Goal: Information Seeking & Learning: Learn about a topic

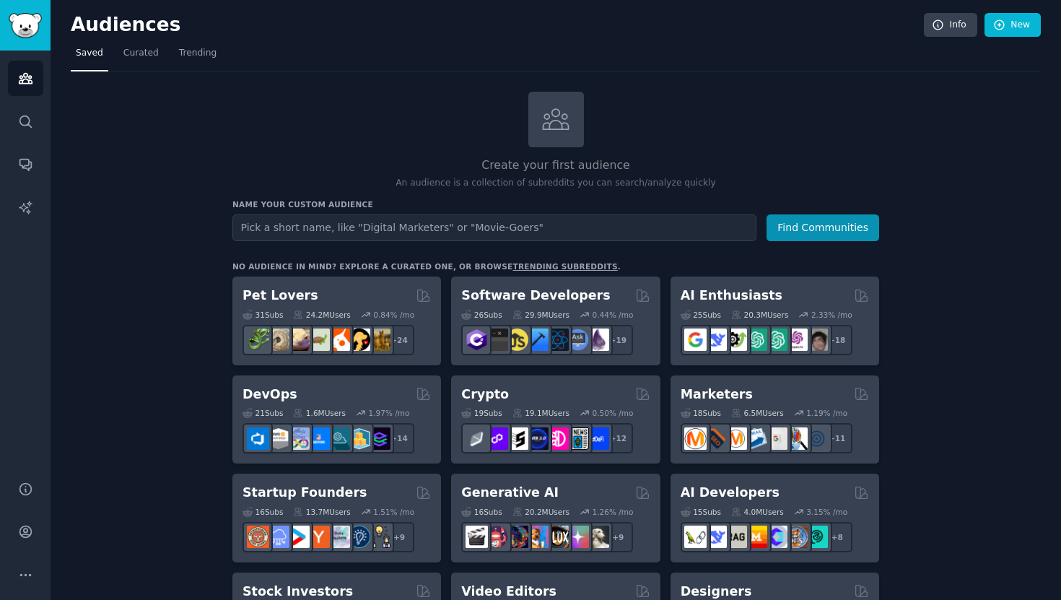
scroll to position [276, 0]
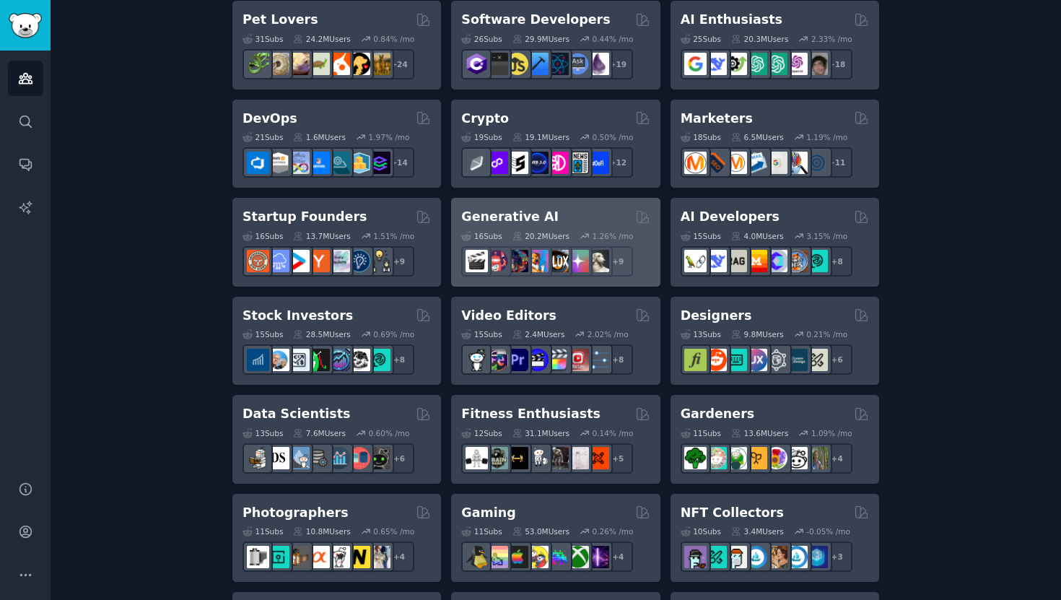
click at [511, 218] on h2 "Generative AI" at bounding box center [509, 217] width 97 height 18
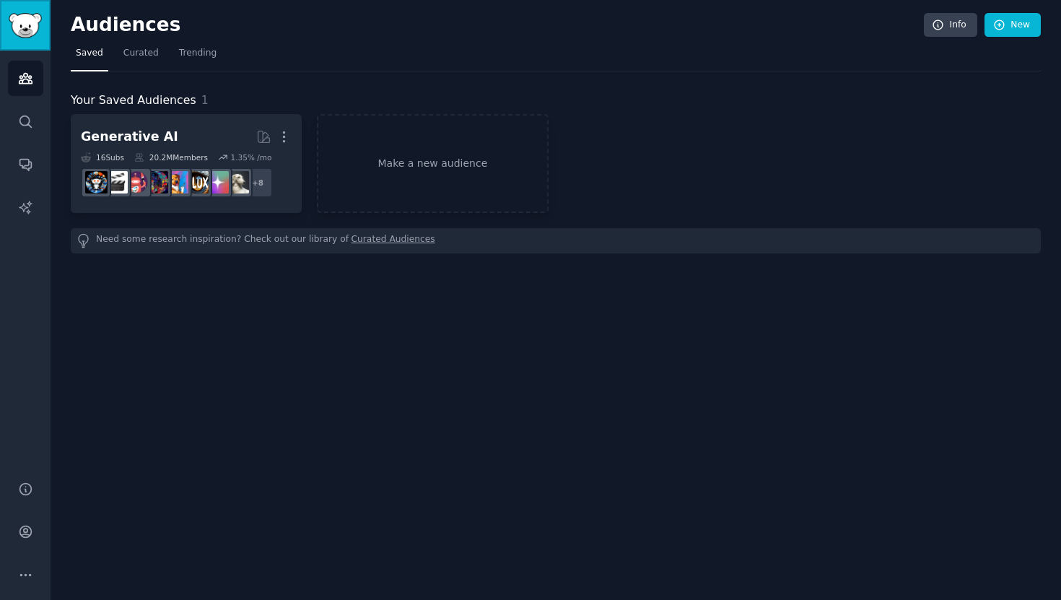
click at [20, 38] on img "Sidebar" at bounding box center [25, 25] width 33 height 25
click at [22, 77] on icon "Sidebar" at bounding box center [25, 78] width 15 height 15
click at [27, 38] on link "Sidebar" at bounding box center [25, 25] width 51 height 51
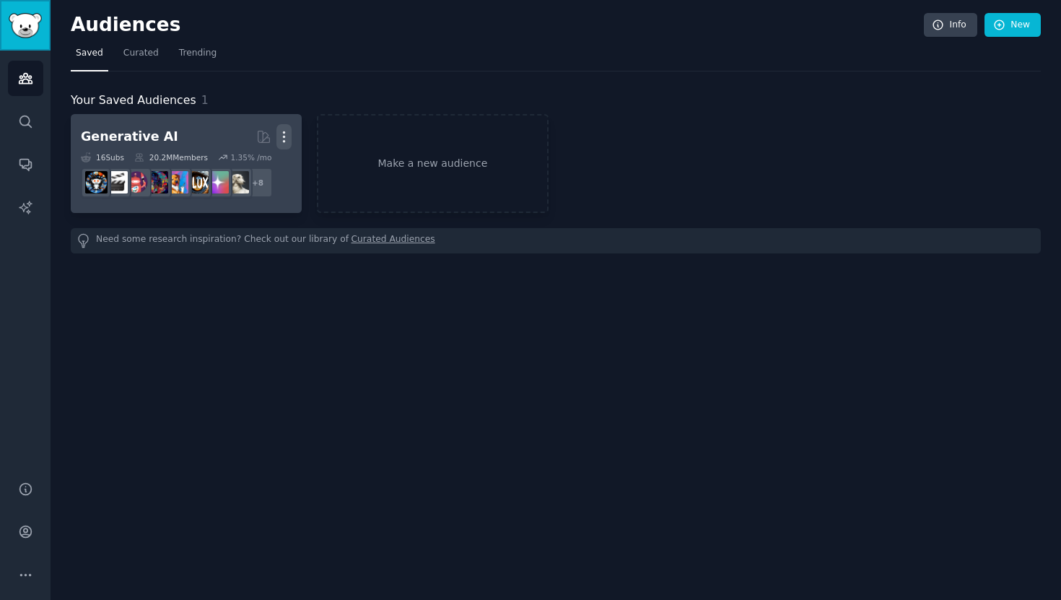
click at [279, 129] on icon "button" at bounding box center [283, 136] width 15 height 15
click at [263, 163] on div "Delete" at bounding box center [235, 167] width 69 height 30
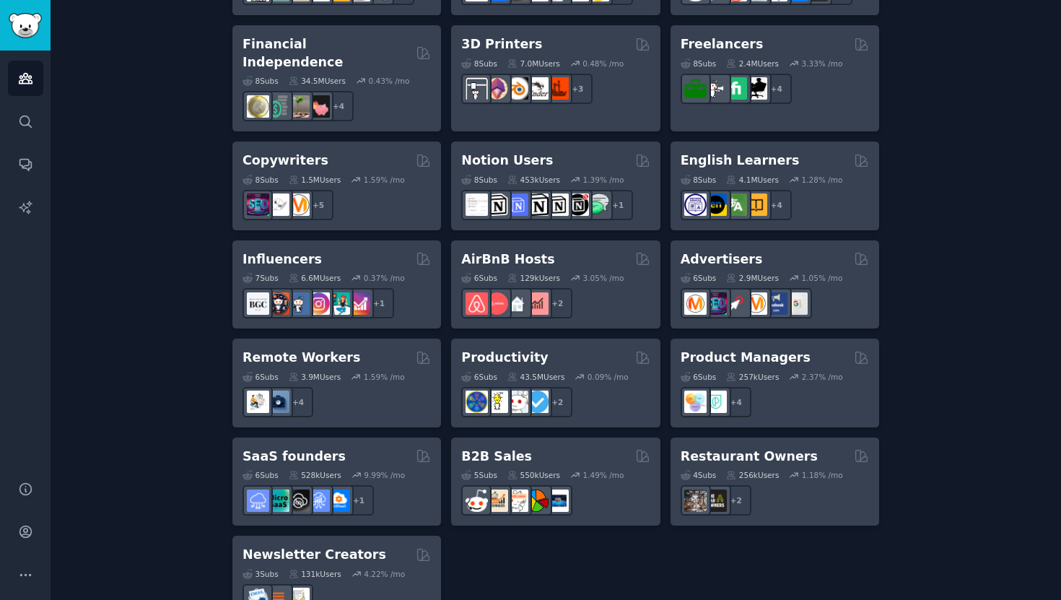
scroll to position [1065, 0]
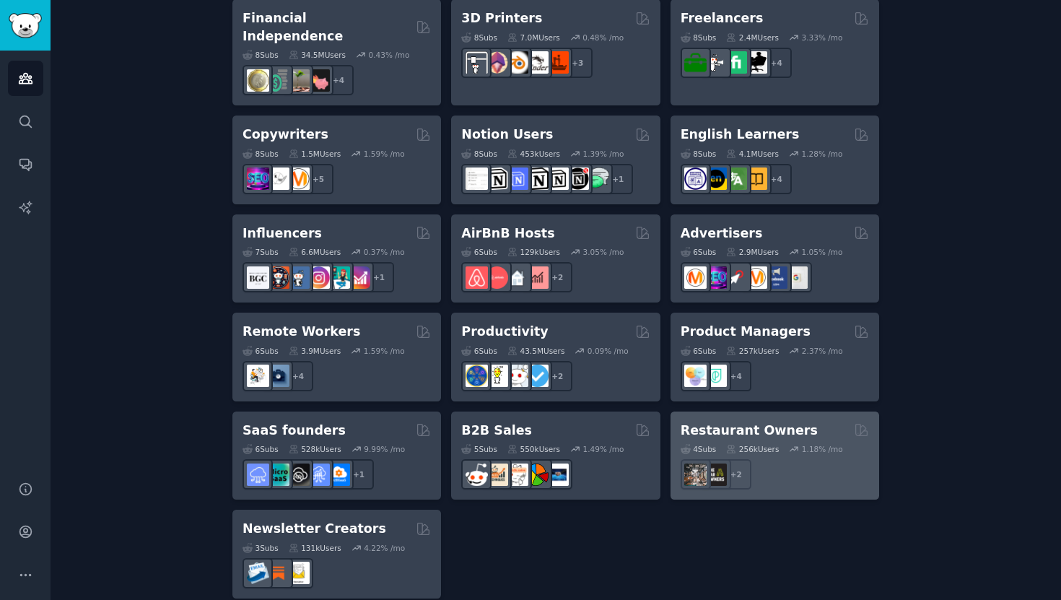
click at [753, 421] on h2 "Restaurant Owners" at bounding box center [748, 430] width 137 height 18
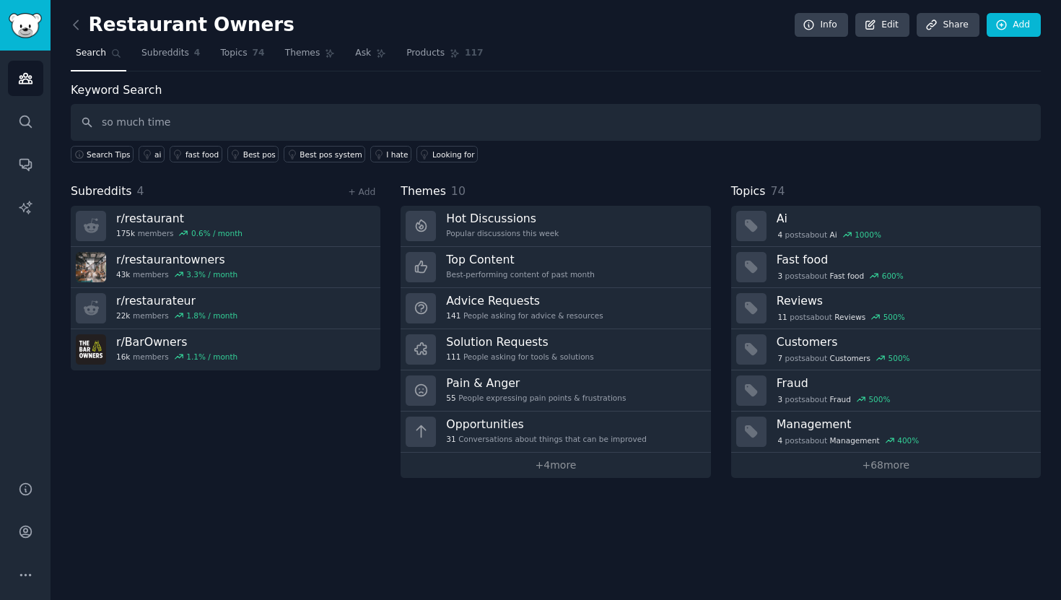
type input "so much time"
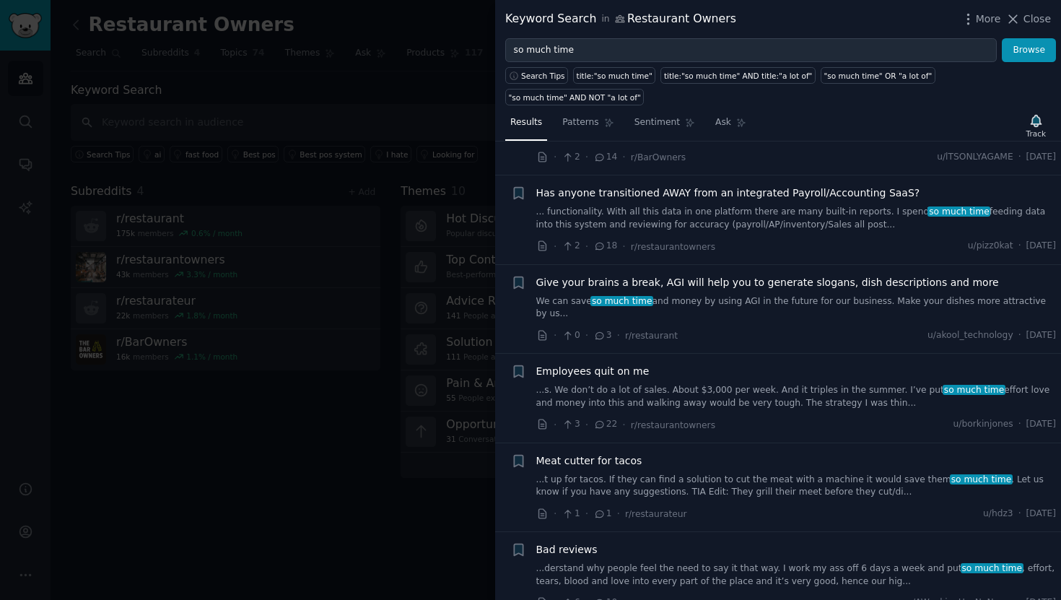
scroll to position [615, 0]
click at [789, 216] on link "... functionality. With all this data in one platform there are many built-in r…" at bounding box center [796, 215] width 520 height 25
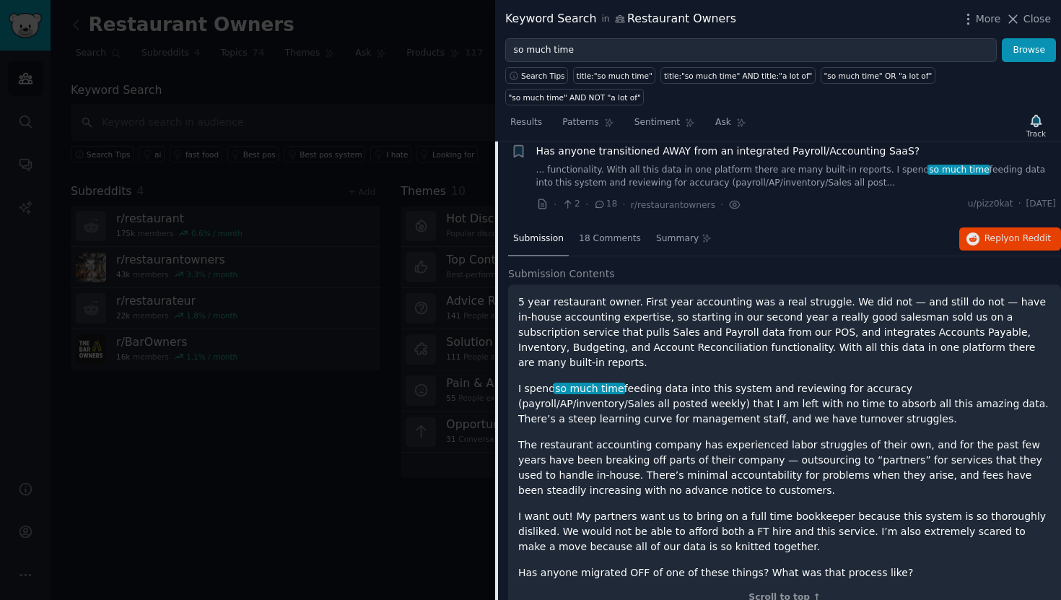
scroll to position [658, 0]
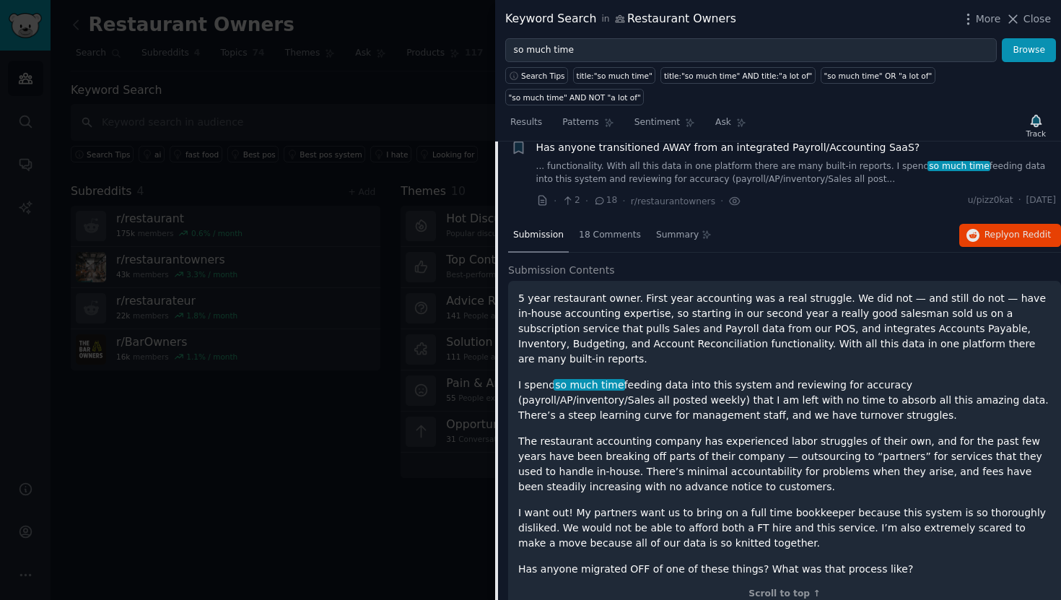
drag, startPoint x: 665, startPoint y: 209, endPoint x: 651, endPoint y: 210, distance: 13.7
click at [665, 209] on li "+ Has anyone transitioned AWAY from an integrated Payroll/Accounting SaaS? ... …" at bounding box center [778, 174] width 566 height 89
click at [621, 234] on span "18 Comments" at bounding box center [610, 235] width 62 height 13
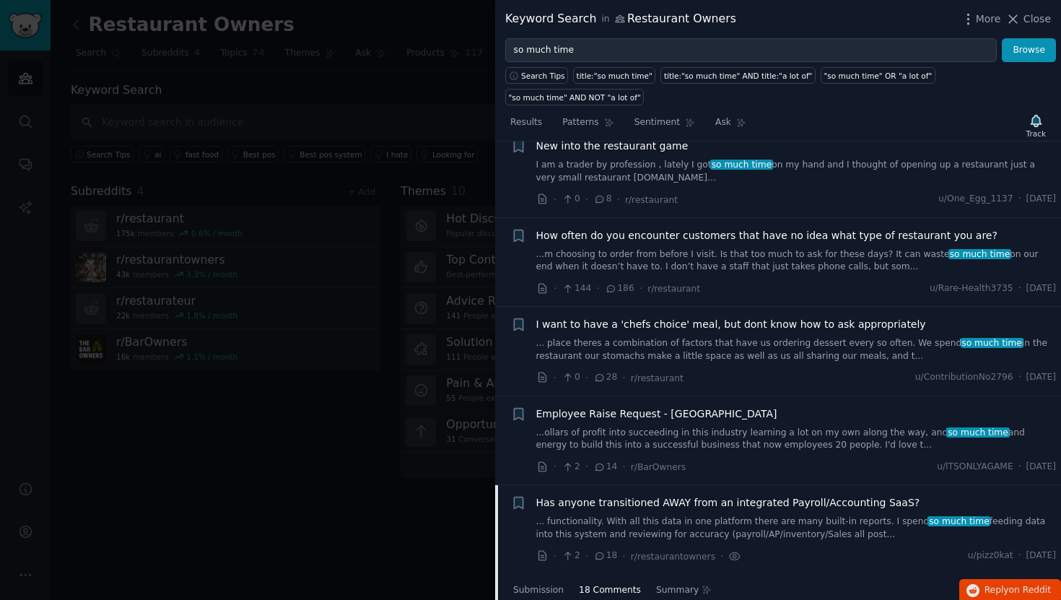
scroll to position [0, 0]
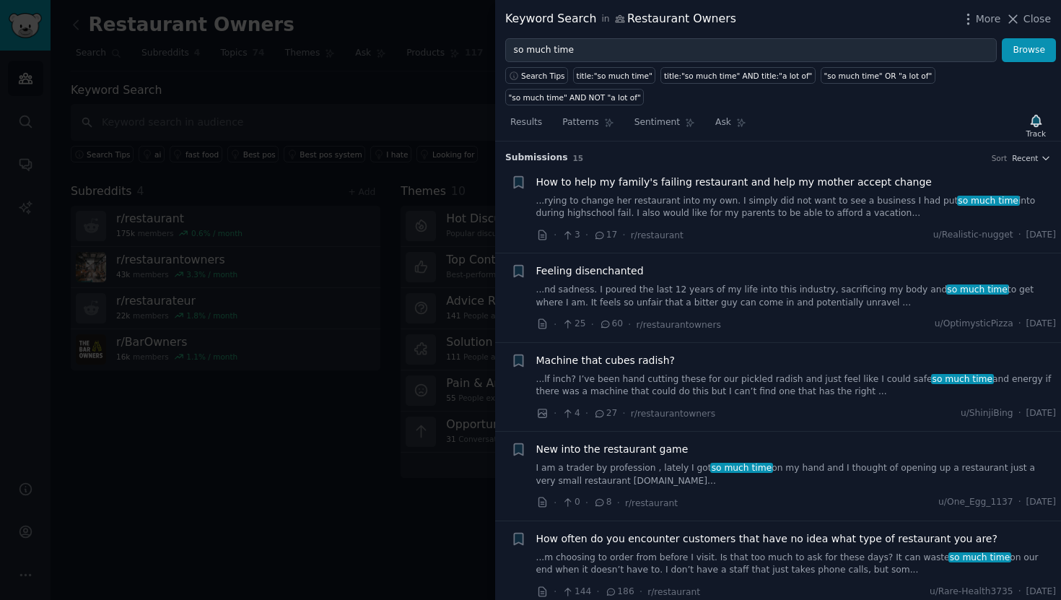
click at [403, 92] on div at bounding box center [530, 300] width 1061 height 600
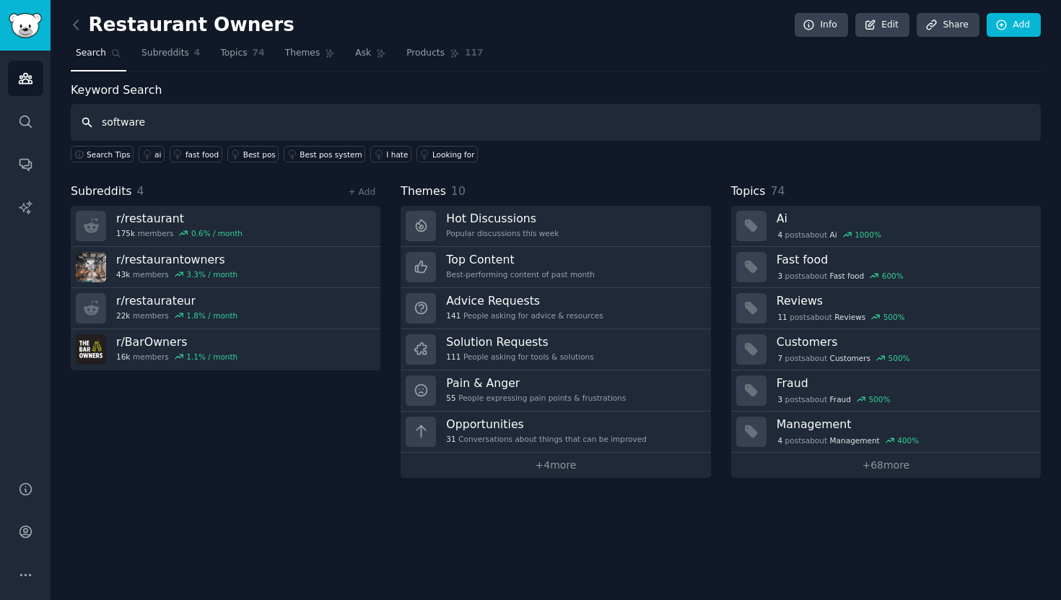
type input "software"
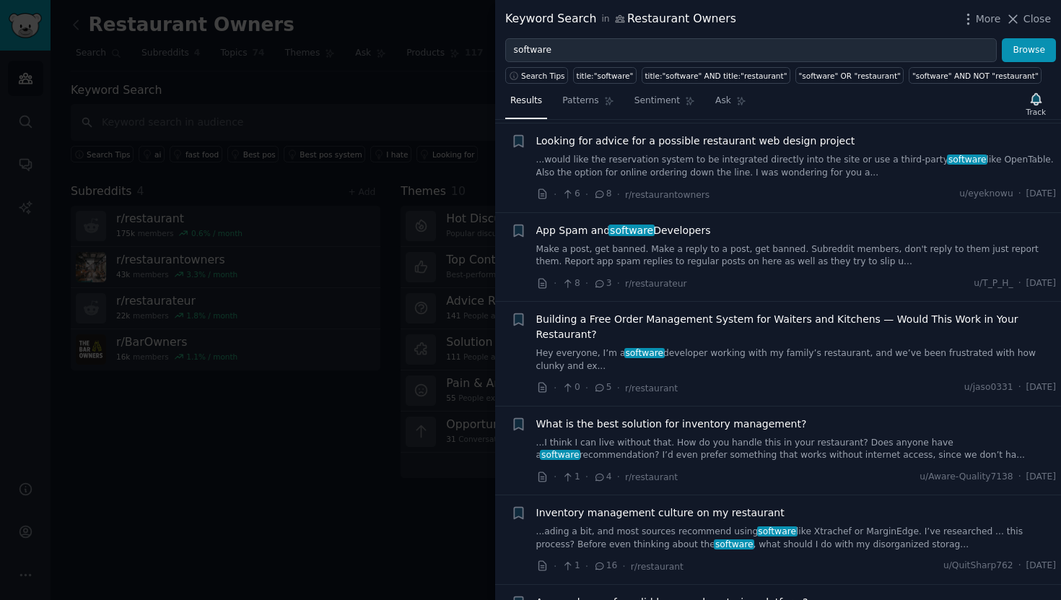
scroll to position [301, 0]
click at [739, 320] on span "Building a Free Order Management System for Waiters and Kitchens — Would This W…" at bounding box center [796, 327] width 520 height 30
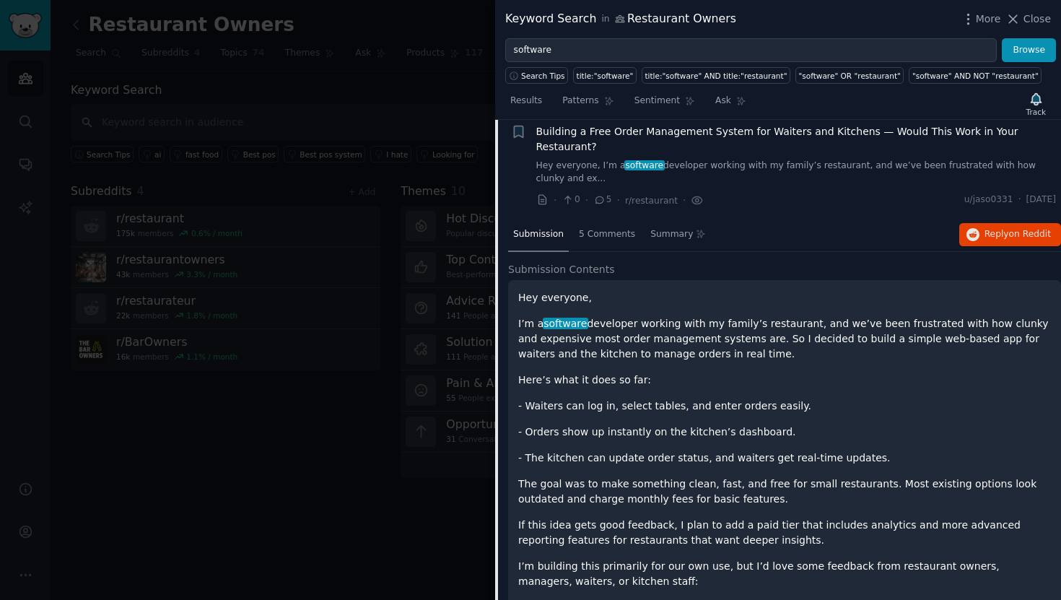
scroll to position [488, 0]
click at [622, 229] on span "5 Comments" at bounding box center [607, 235] width 56 height 13
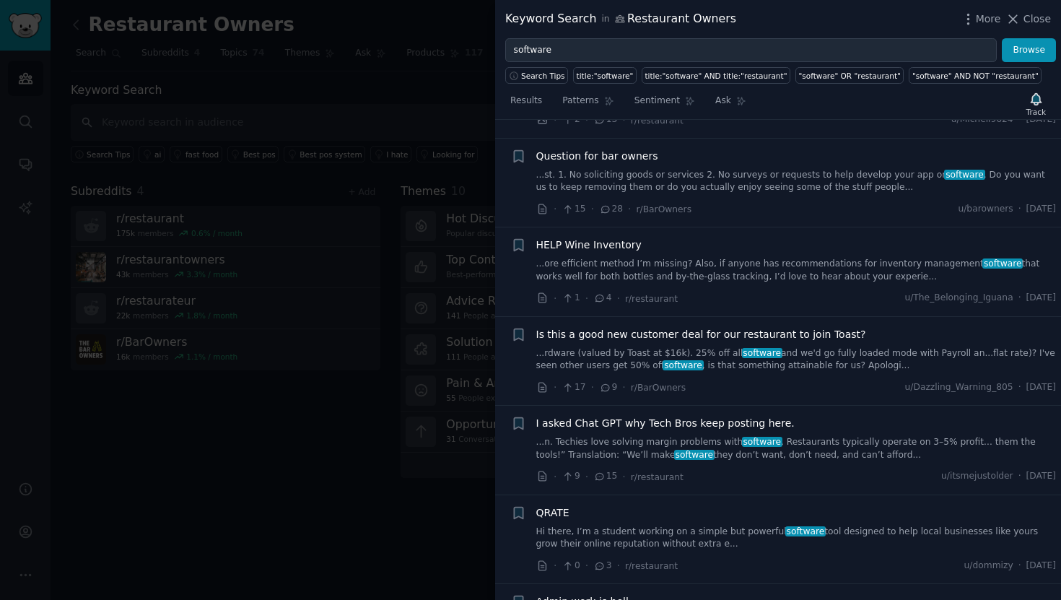
scroll to position [1219, 0]
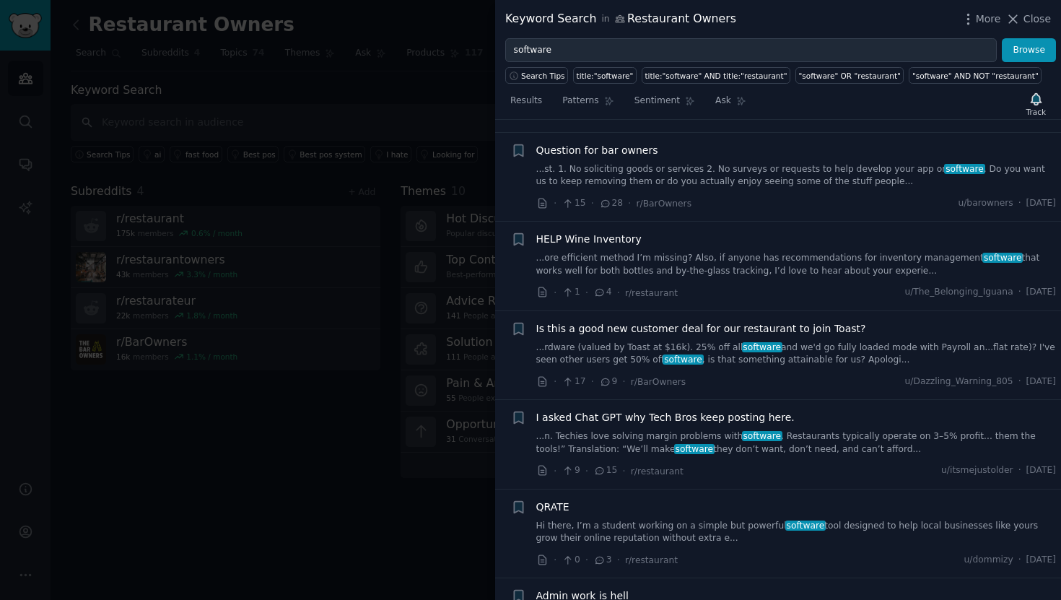
click at [722, 430] on link "...n. Techies love solving margin problems with software . Restaurants typicall…" at bounding box center [796, 442] width 520 height 25
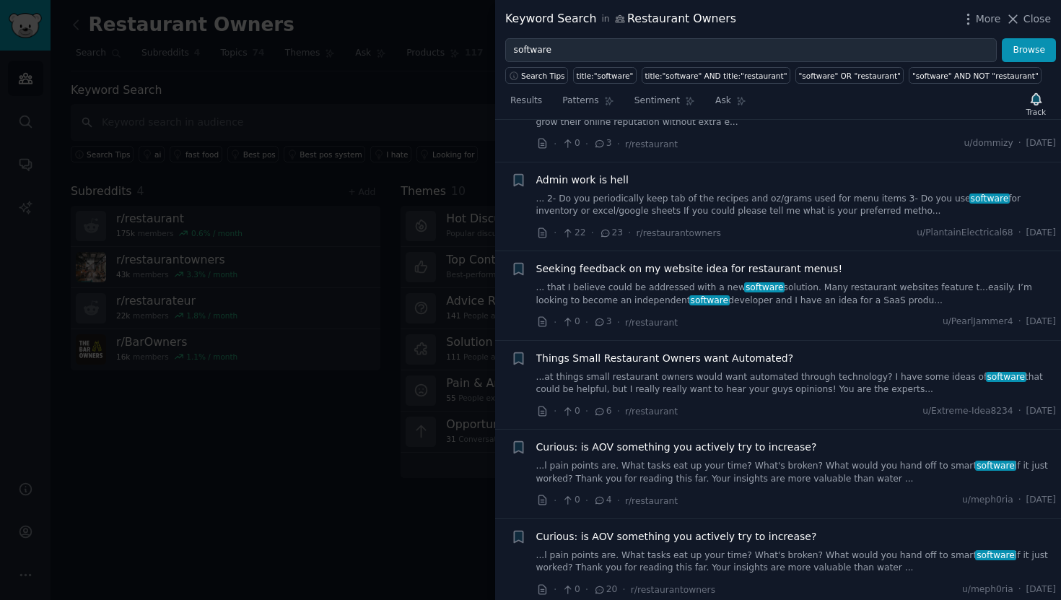
scroll to position [2596, 0]
click at [685, 280] on link "... that I believe could be addressed with a new software solution. Many restau…" at bounding box center [796, 292] width 520 height 25
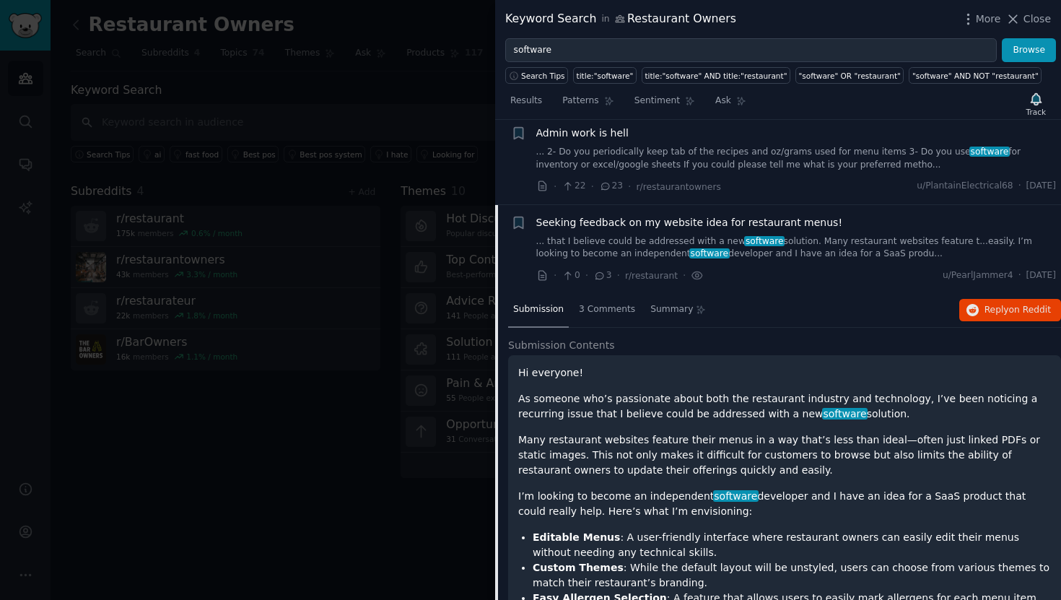
scroll to position [1453, 0]
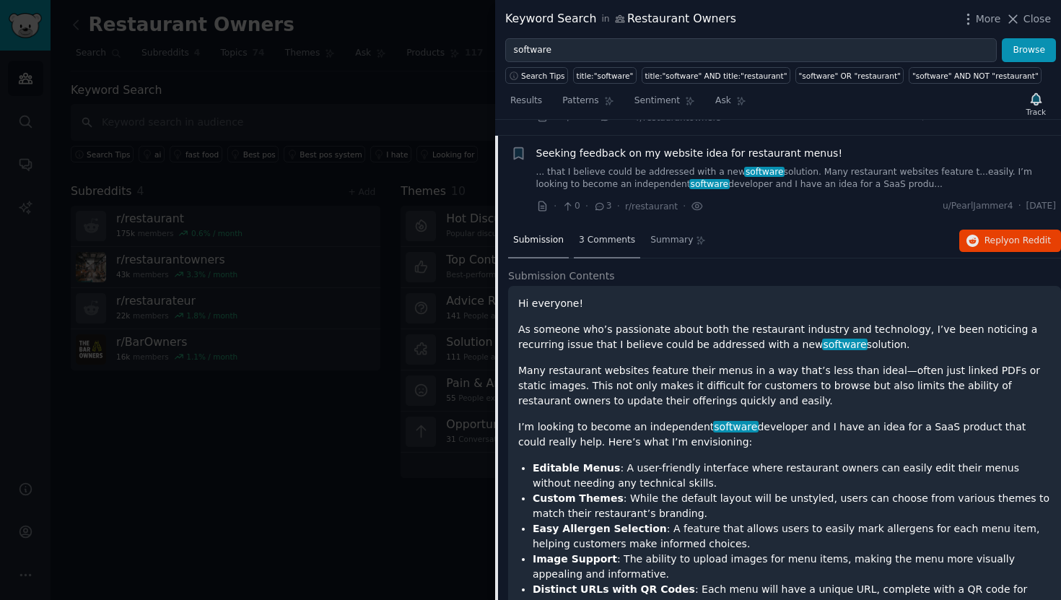
click at [588, 234] on span "3 Comments" at bounding box center [607, 240] width 56 height 13
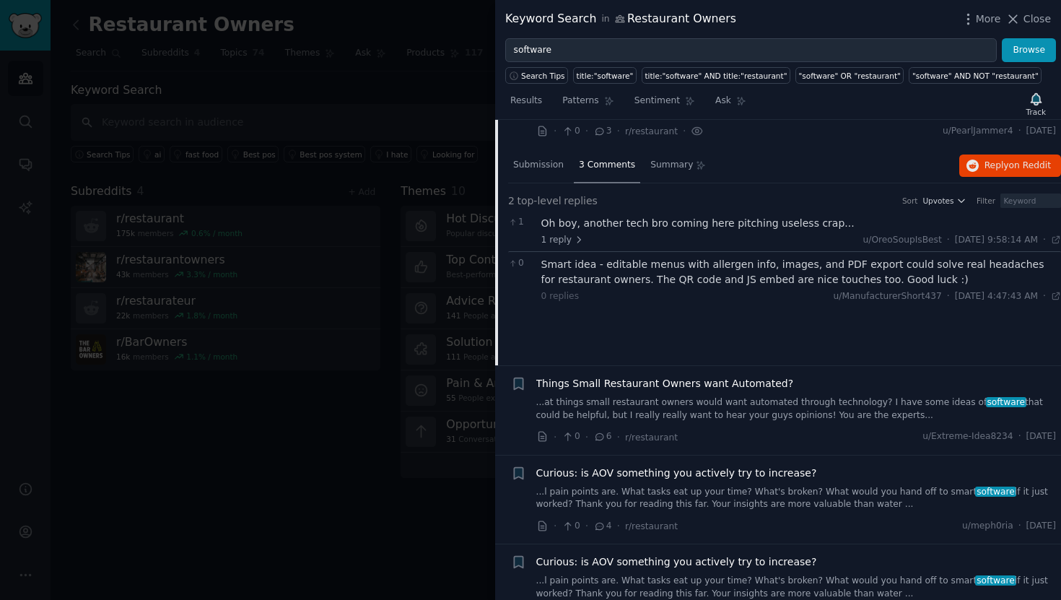
scroll to position [1563, 0]
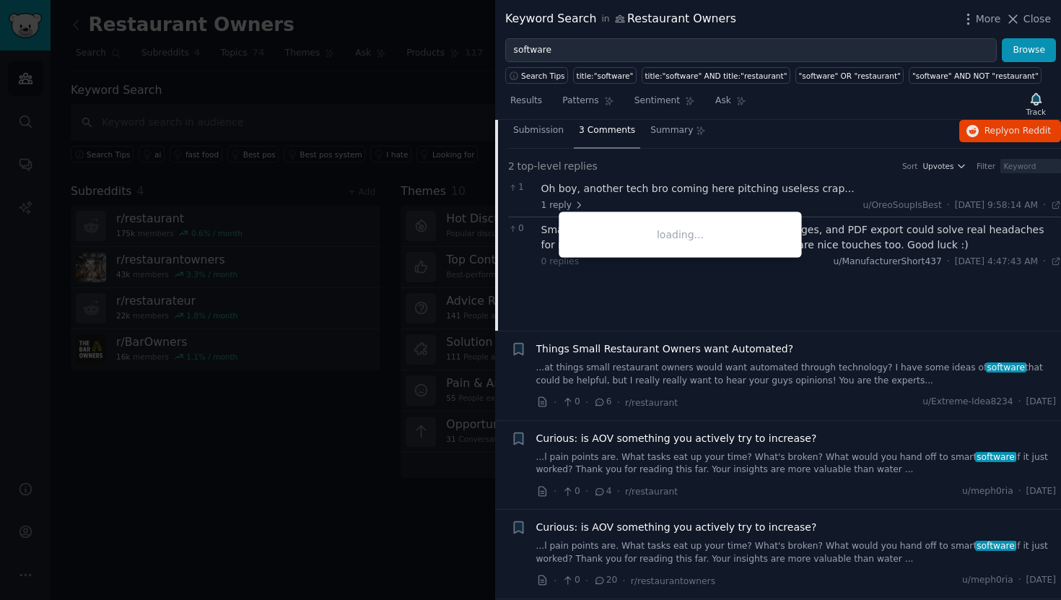
click at [836, 256] on span "u/ManufacturerShort437" at bounding box center [887, 261] width 108 height 10
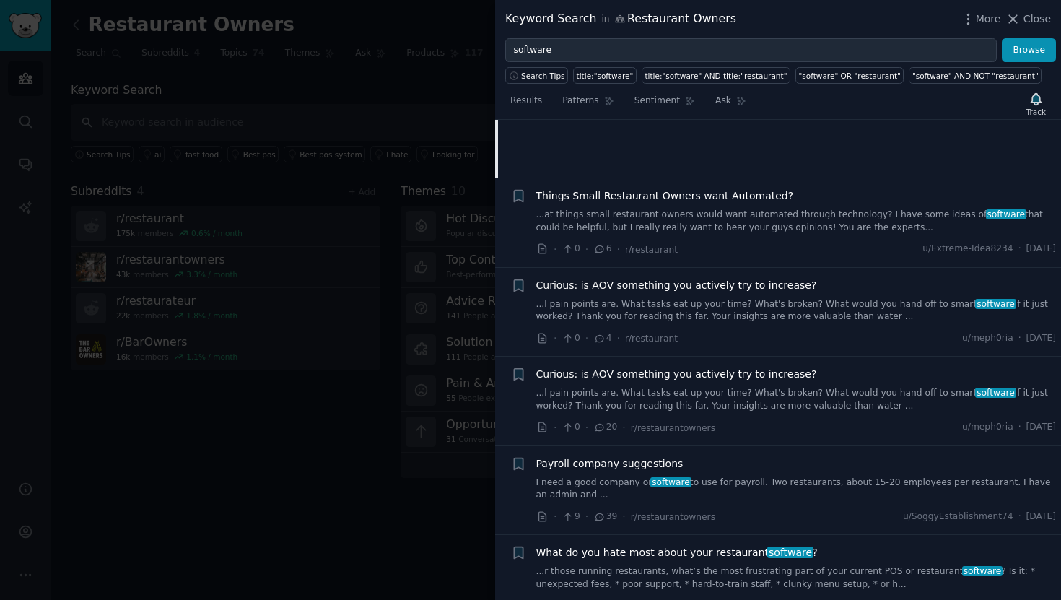
scroll to position [1717, 0]
click at [763, 187] on span "Things Small Restaurant Owners want Automated?" at bounding box center [665, 194] width 258 height 15
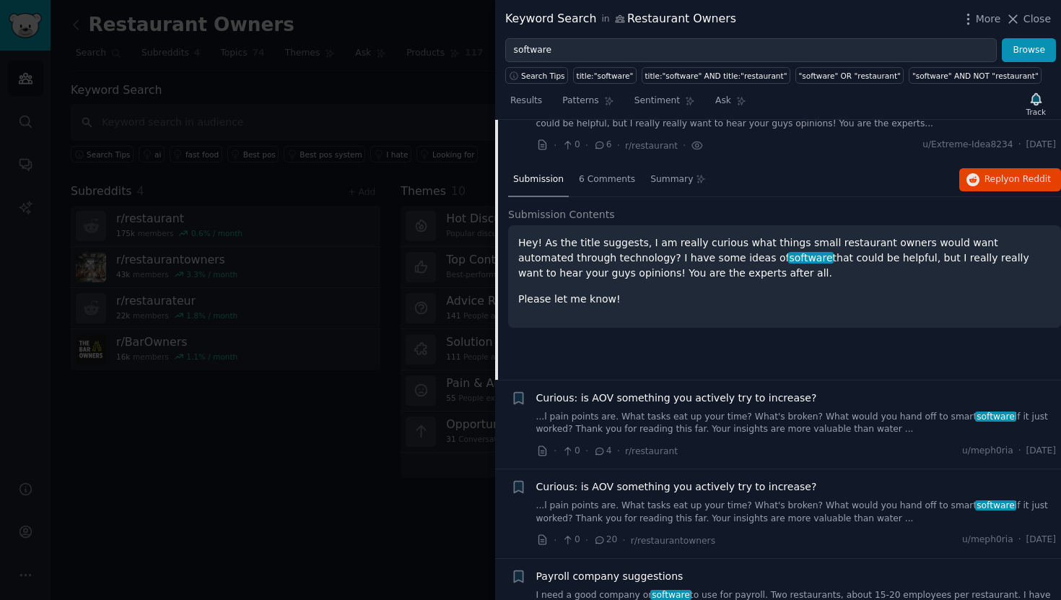
scroll to position [1543, 0]
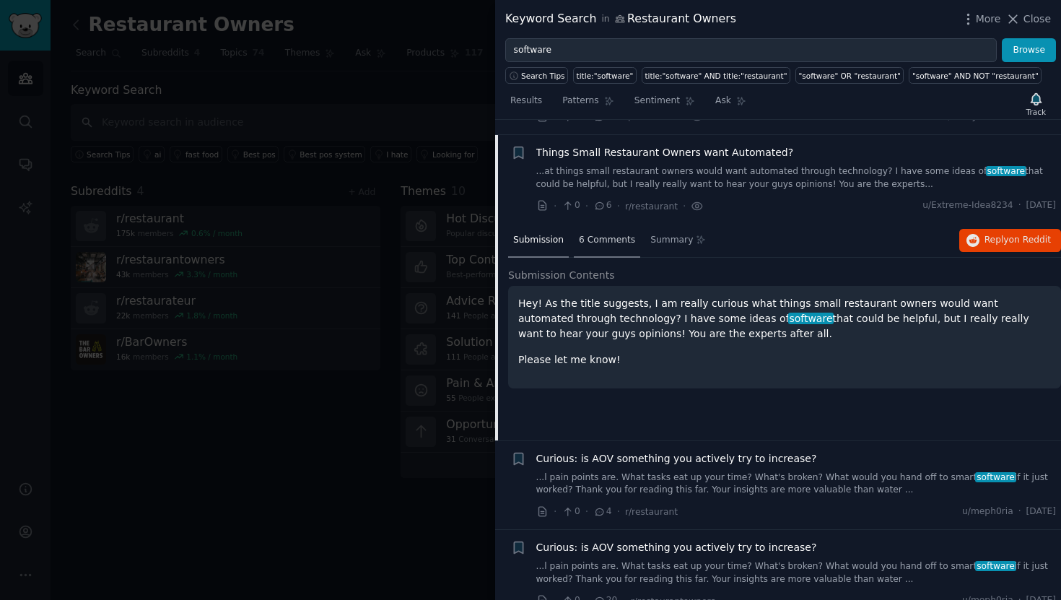
click at [620, 234] on span "6 Comments" at bounding box center [607, 240] width 56 height 13
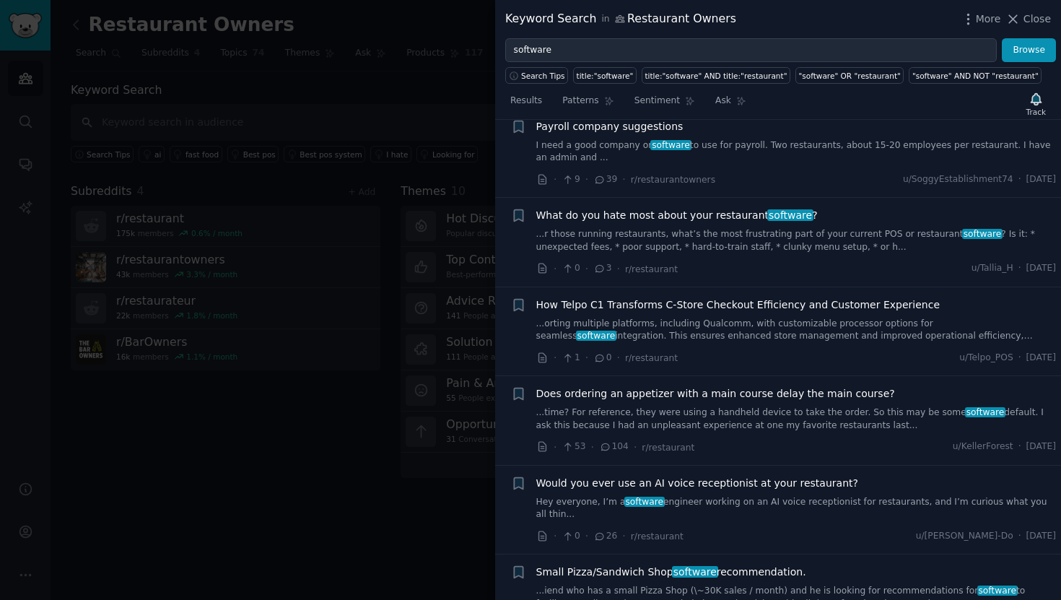
scroll to position [2074, 0]
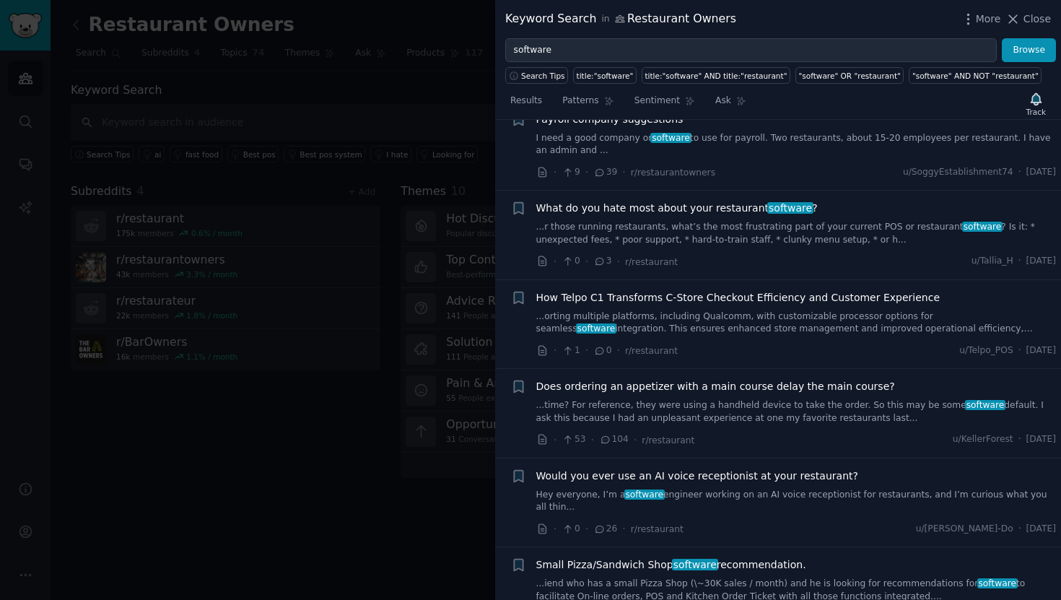
click at [621, 221] on link "...r those running restaurants, what’s the most frustrating part of your curren…" at bounding box center [796, 233] width 520 height 25
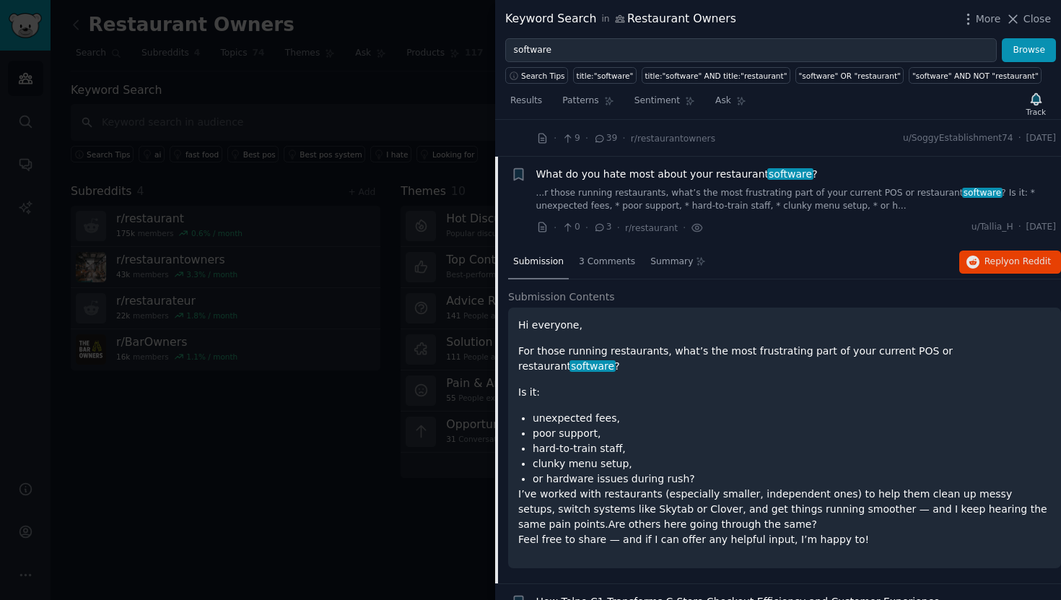
scroll to position [1899, 0]
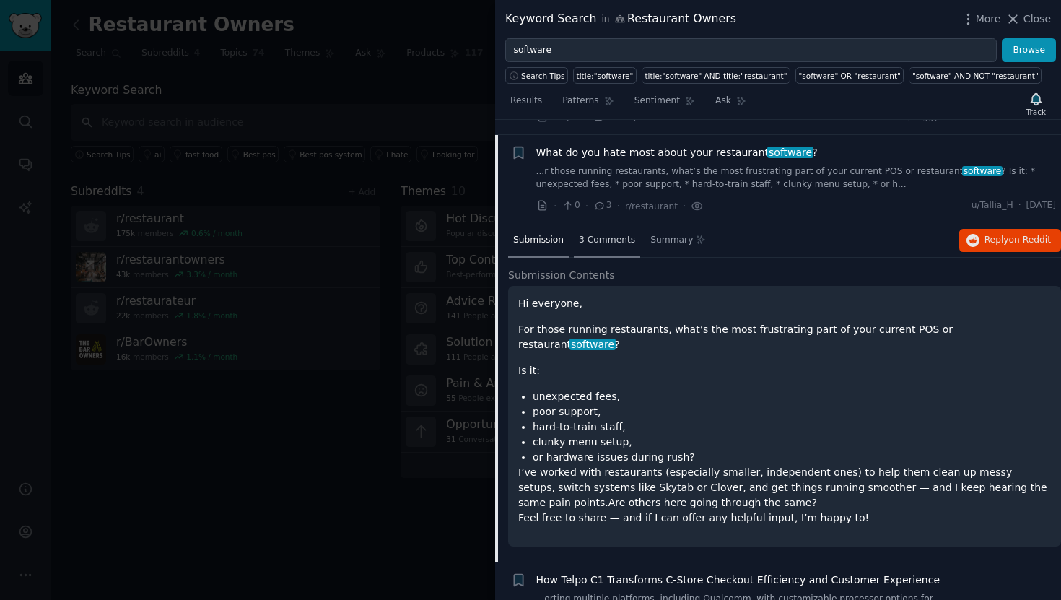
click at [624, 234] on span "3 Comments" at bounding box center [607, 240] width 56 height 13
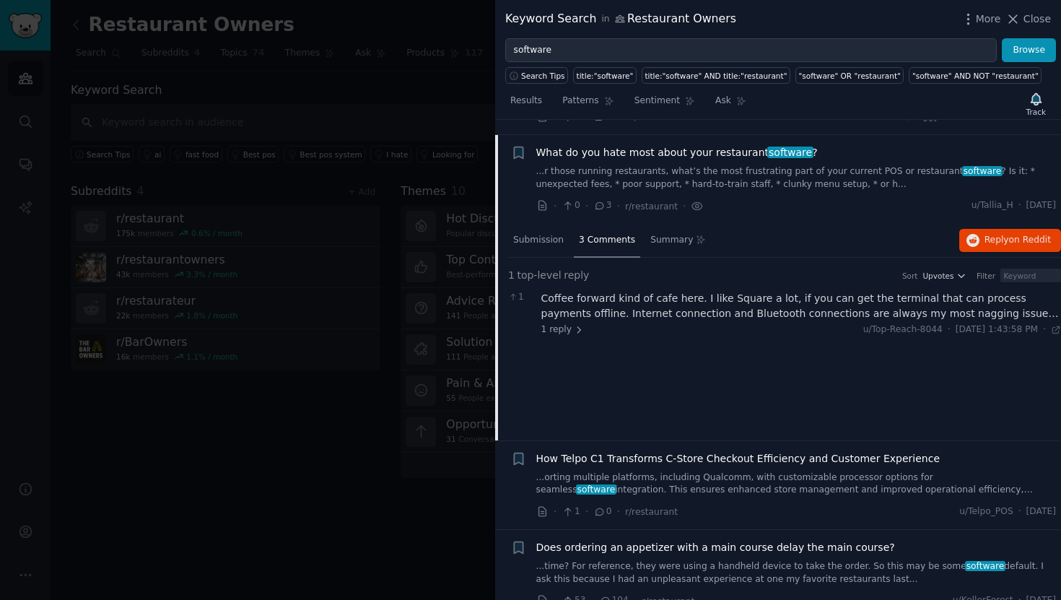
click at [626, 234] on span "3 Comments" at bounding box center [607, 240] width 56 height 13
click at [599, 201] on icon at bounding box center [599, 206] width 13 height 10
click at [608, 234] on div "3 Comments" at bounding box center [607, 241] width 66 height 35
click at [621, 307] on div "Coffee forward kind of cafe here. I like Square a lot, if you can get the termi…" at bounding box center [801, 313] width 520 height 45
click at [716, 165] on link "...r those running restaurants, what’s the most frustrating part of your curren…" at bounding box center [796, 177] width 520 height 25
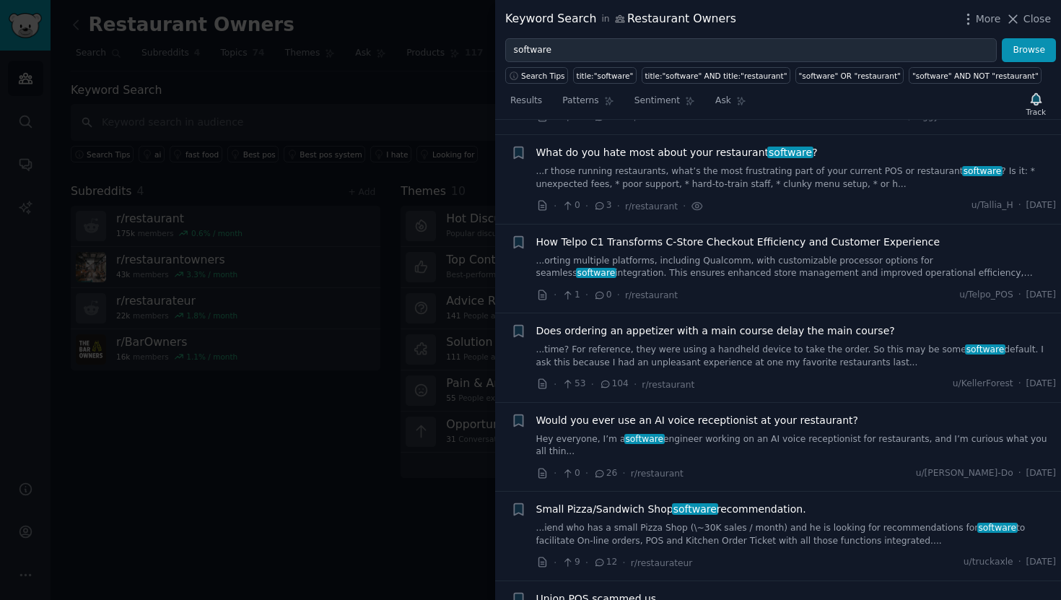
click at [723, 145] on span "What do you hate most about your restaurant software ?" at bounding box center [676, 152] width 281 height 15
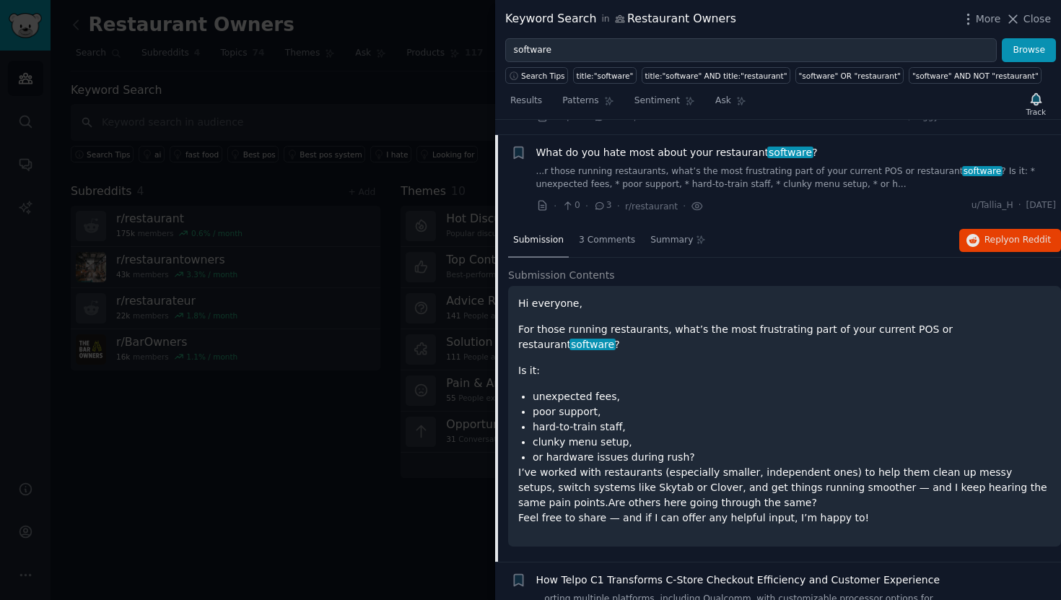
click at [602, 202] on icon at bounding box center [600, 205] width 8 height 6
click at [609, 234] on span "3 Comments" at bounding box center [607, 240] width 56 height 13
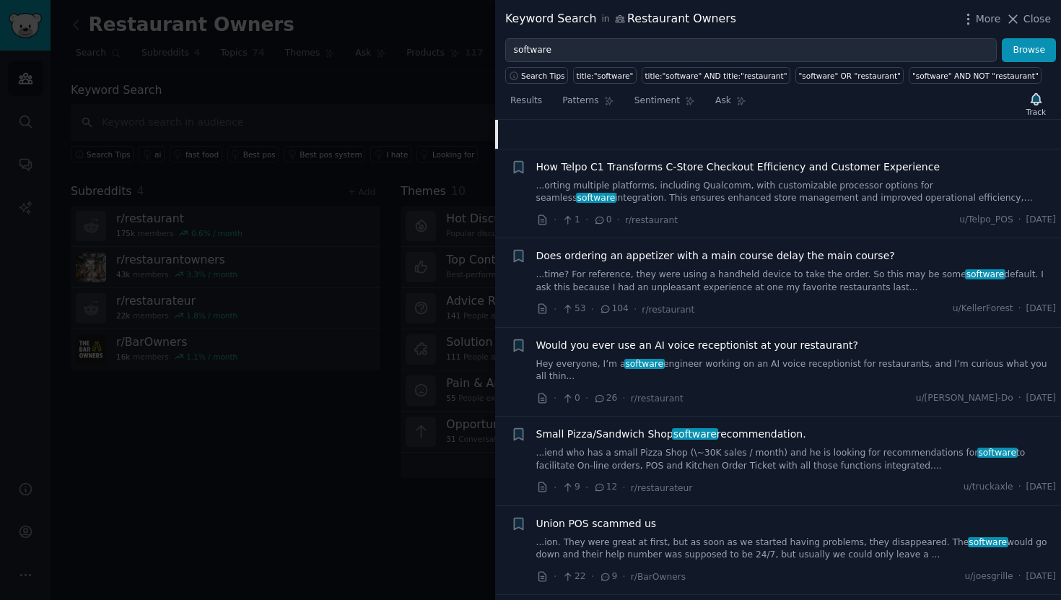
scroll to position [2194, 0]
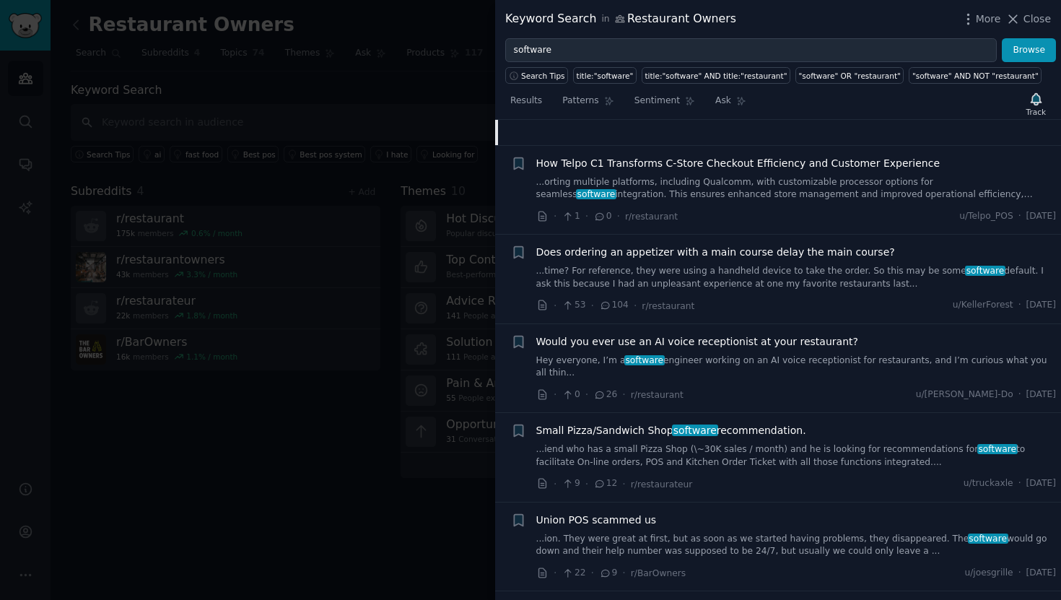
click at [678, 354] on link "Hey everyone, I’m a software engineer working on an AI voice receptionist for r…" at bounding box center [796, 366] width 520 height 25
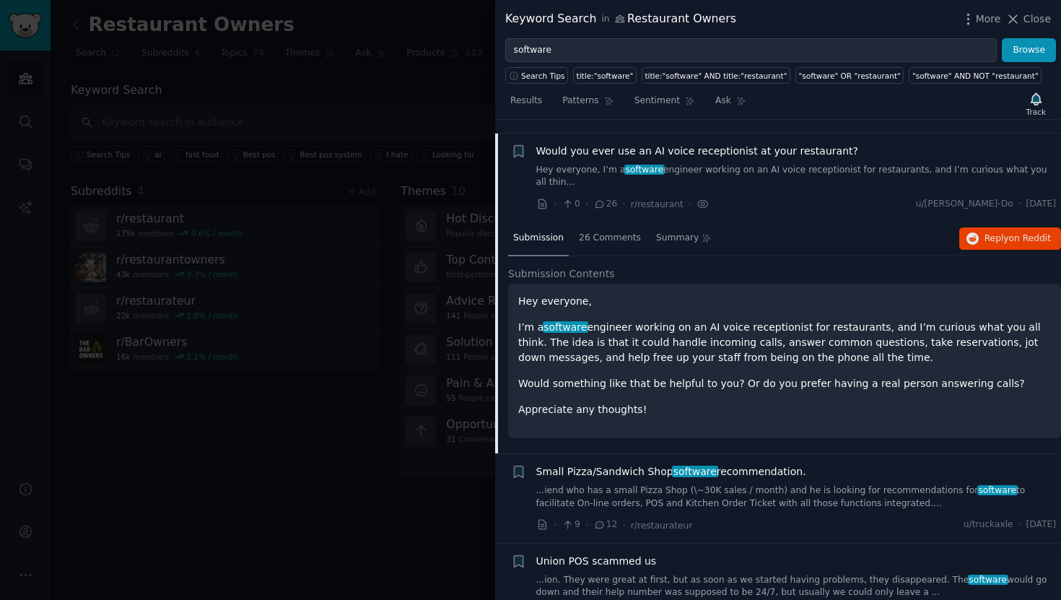
scroll to position [2166, 0]
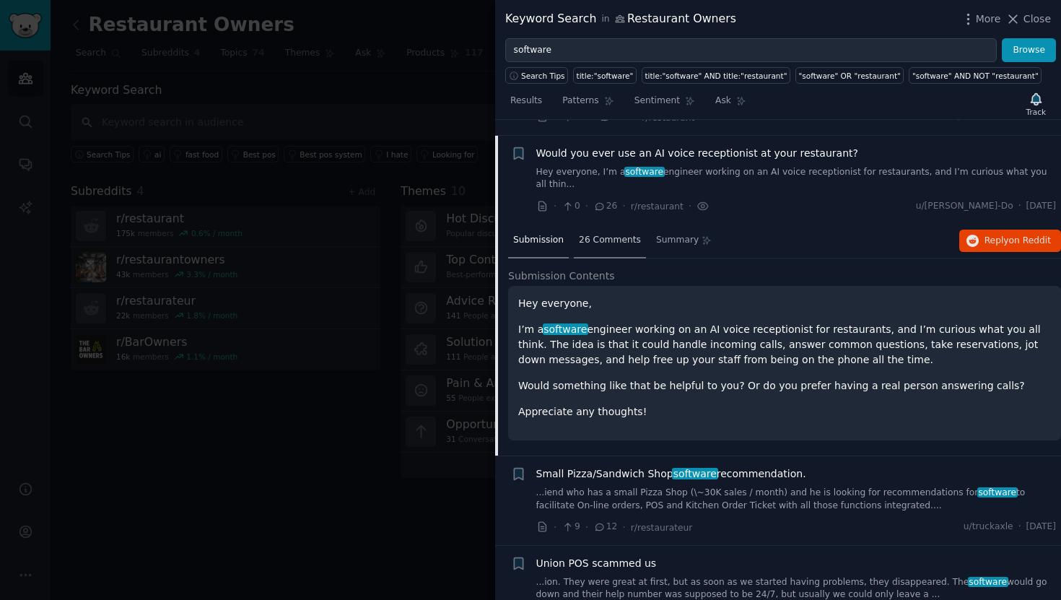
click at [618, 234] on span "26 Comments" at bounding box center [610, 240] width 62 height 13
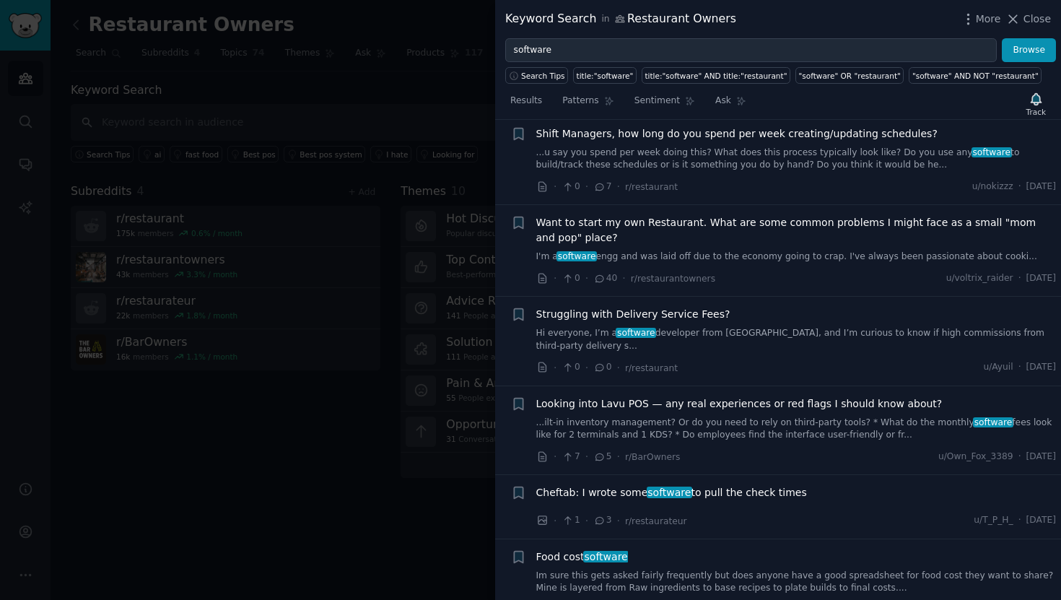
scroll to position [3665, 0]
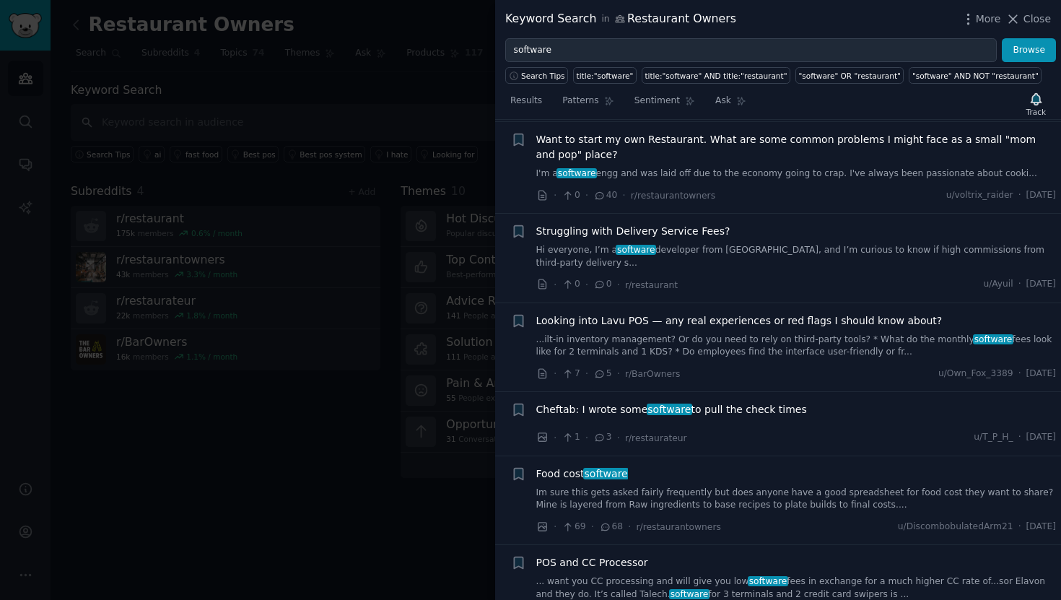
click at [391, 291] on div at bounding box center [530, 300] width 1061 height 600
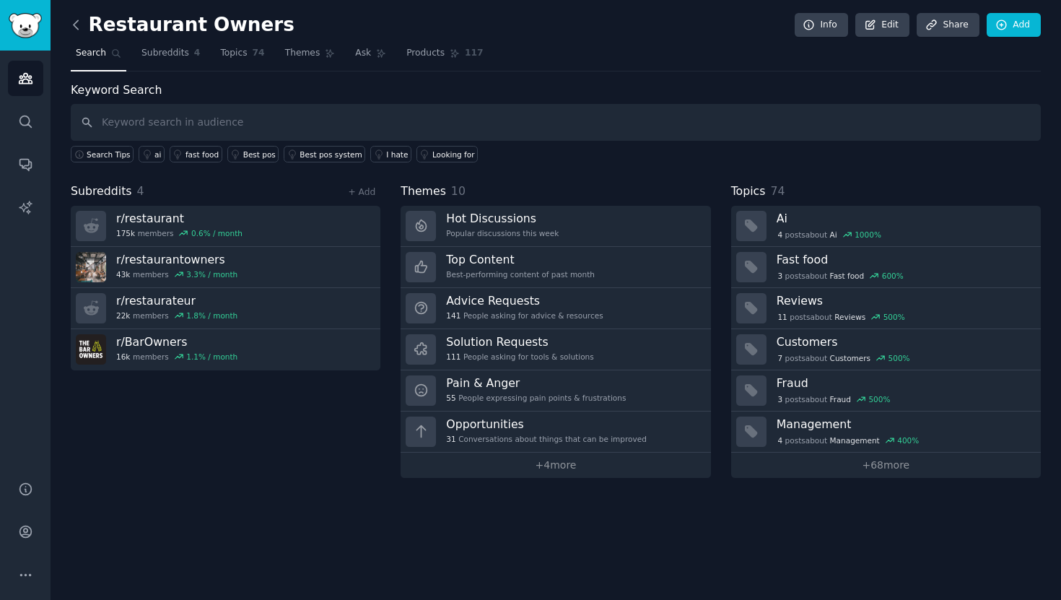
click at [75, 17] on link at bounding box center [80, 25] width 18 height 23
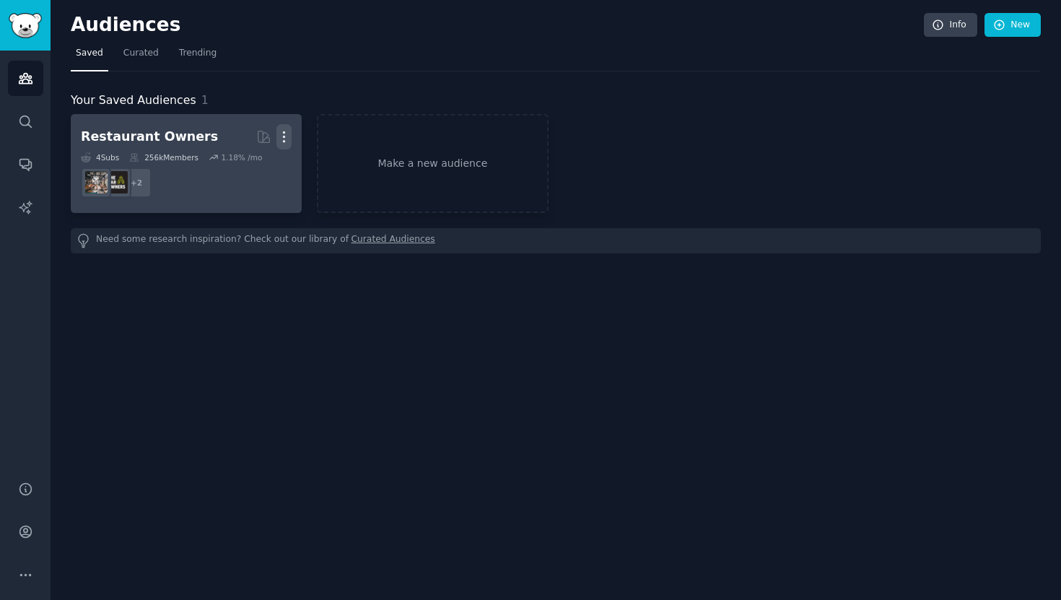
click at [287, 143] on icon "button" at bounding box center [283, 136] width 15 height 15
click at [254, 171] on p "Delete" at bounding box center [244, 166] width 33 height 15
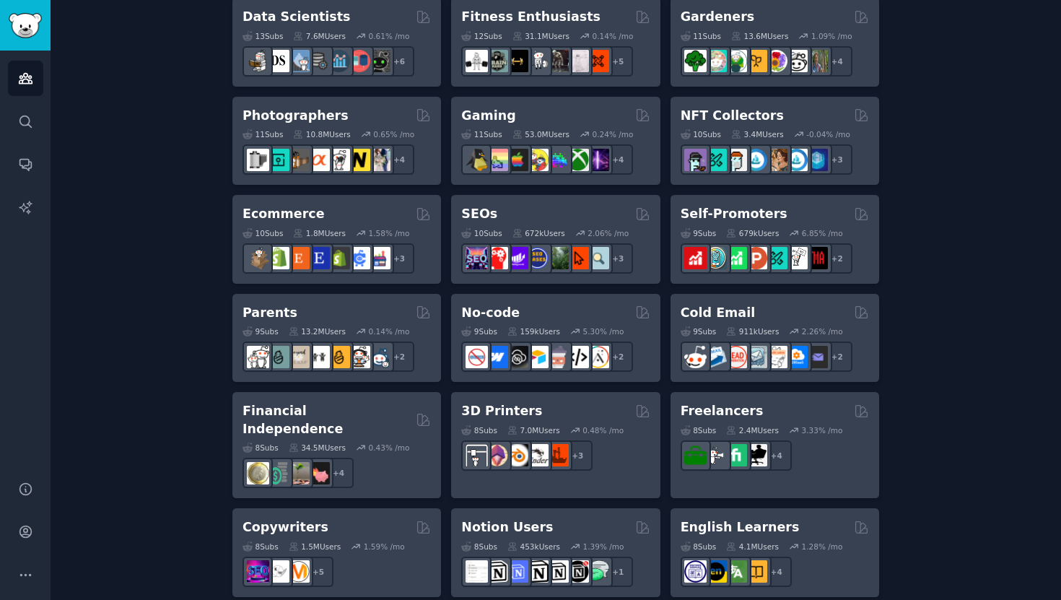
scroll to position [1065, 0]
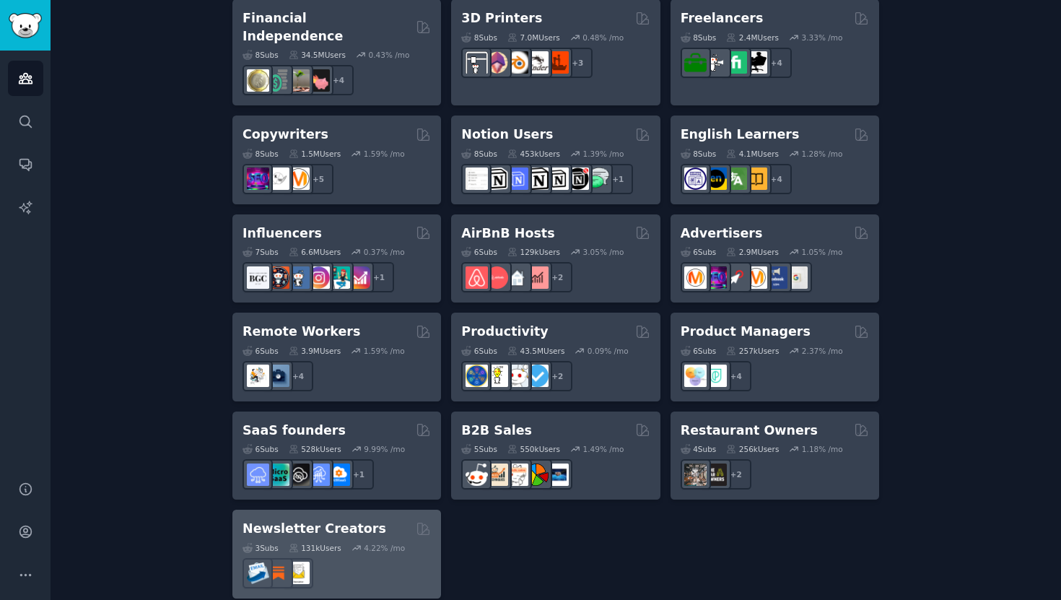
click at [336, 543] on div "131k Users" at bounding box center [315, 548] width 53 height 10
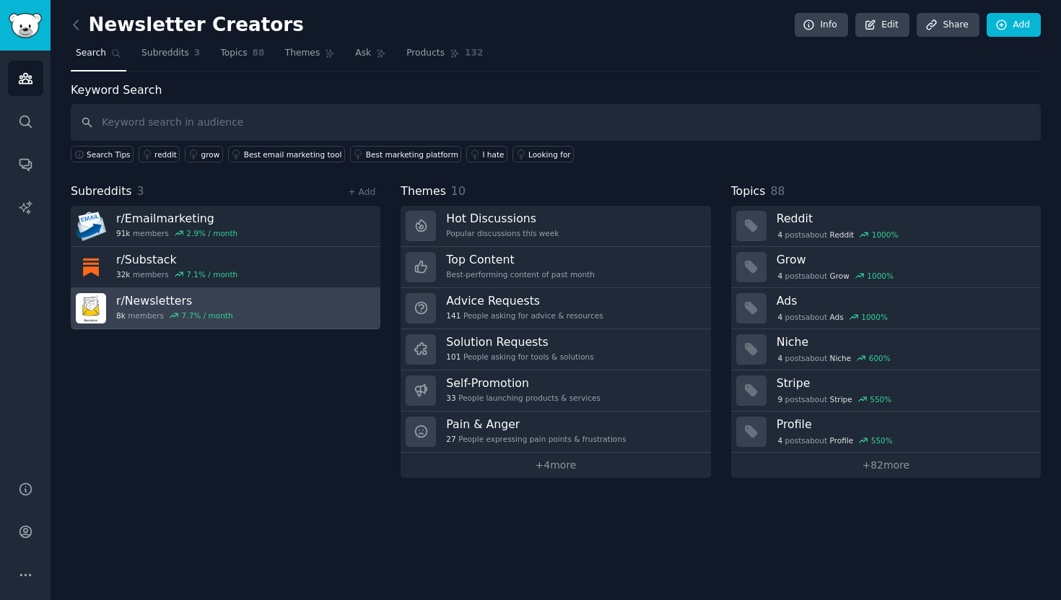
click at [185, 293] on h3 "r/ Newsletters" at bounding box center [174, 300] width 117 height 15
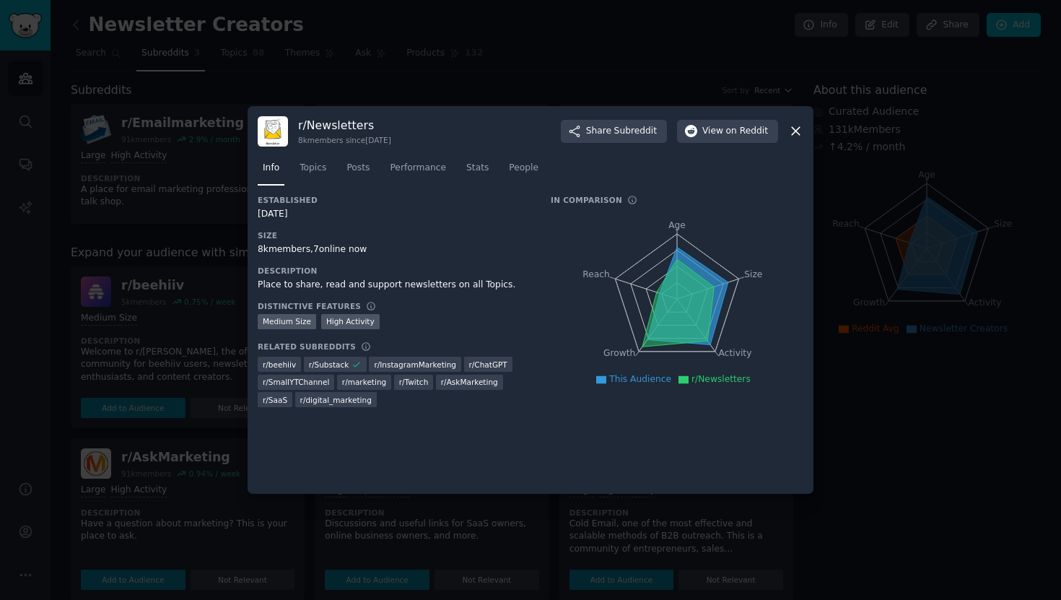
click at [799, 130] on icon at bounding box center [795, 130] width 15 height 15
